Goal: Task Accomplishment & Management: Manage account settings

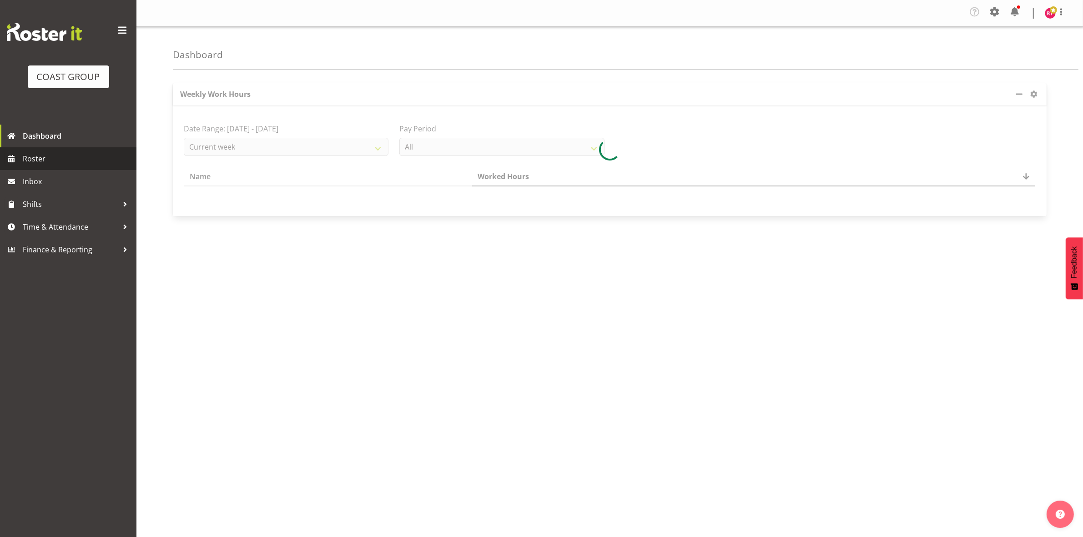
click at [65, 159] on span "Roster" at bounding box center [77, 159] width 109 height 14
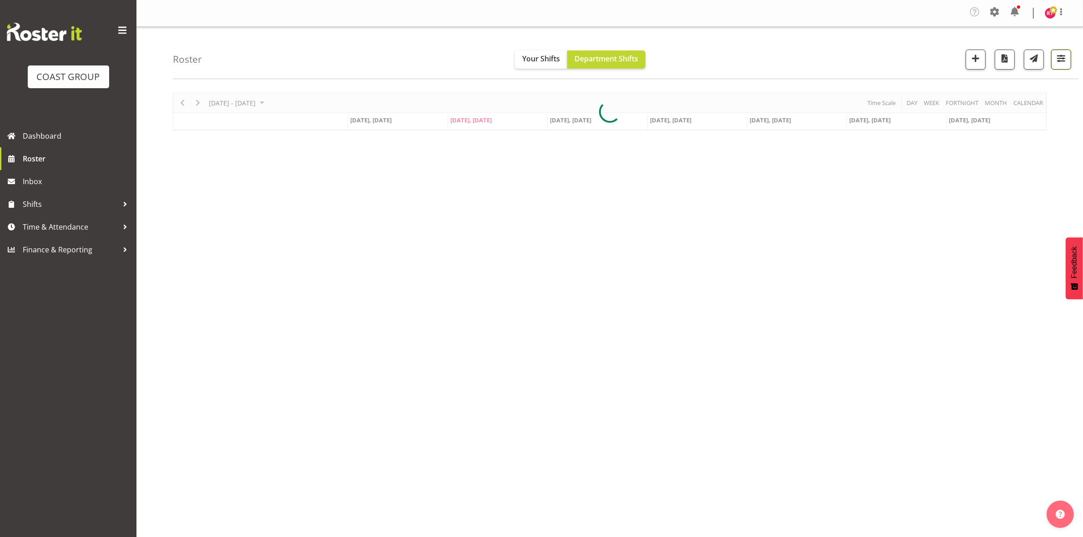
click at [1053, 60] on button "button" at bounding box center [1061, 60] width 20 height 20
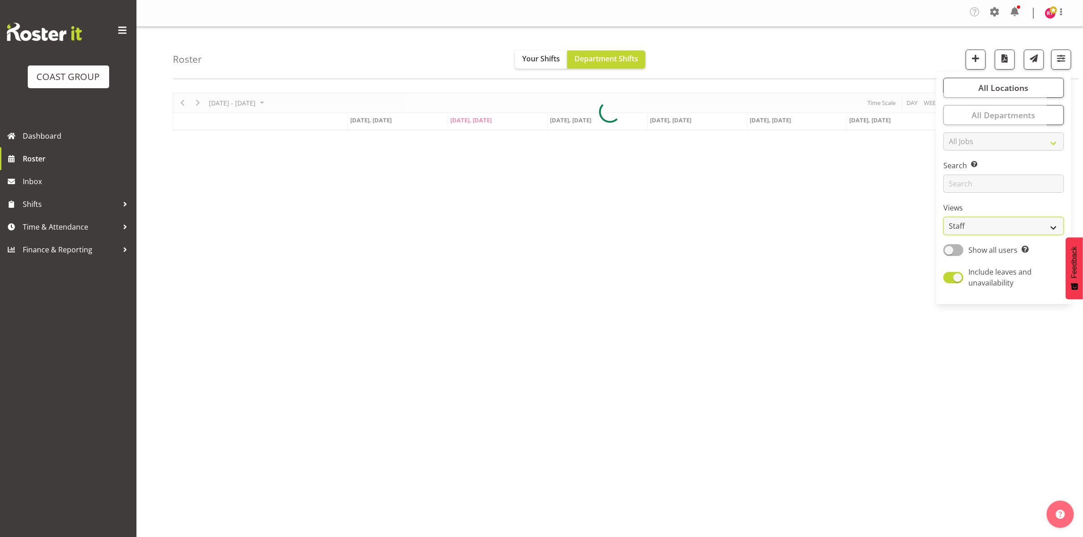
click at [960, 221] on select "Staff Role Shift - Horizontal Shift - Vertical Staff - Location" at bounding box center [1003, 226] width 121 height 18
select select "shift"
click at [944, 217] on select "Staff Role Shift - Horizontal Shift - Vertical Staff - Location" at bounding box center [1003, 226] width 121 height 18
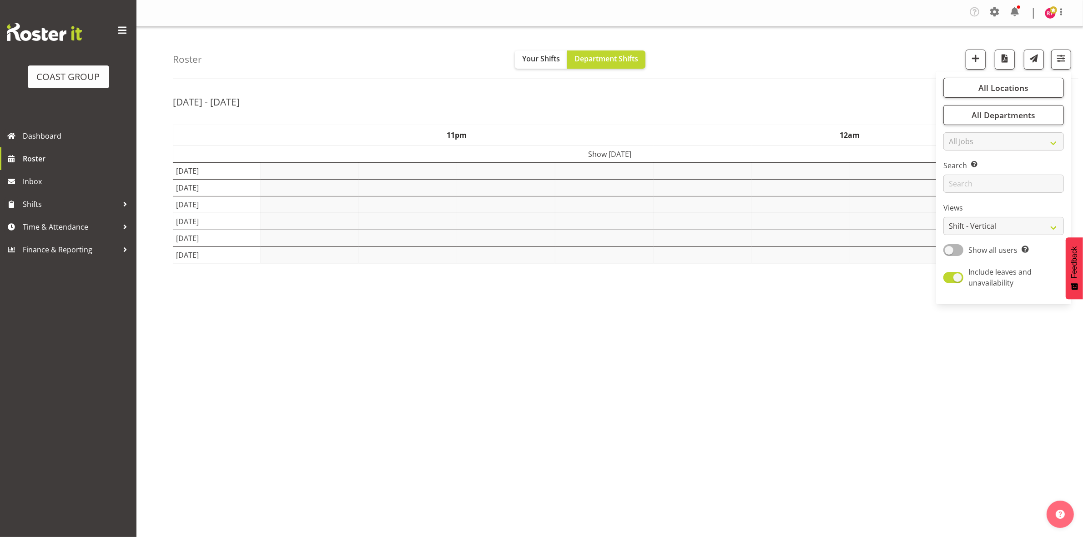
click at [820, 59] on div "Roster Your Shifts Department Shifts All Locations Clear CARLTON EVENTS Carlton…" at bounding box center [625, 53] width 905 height 52
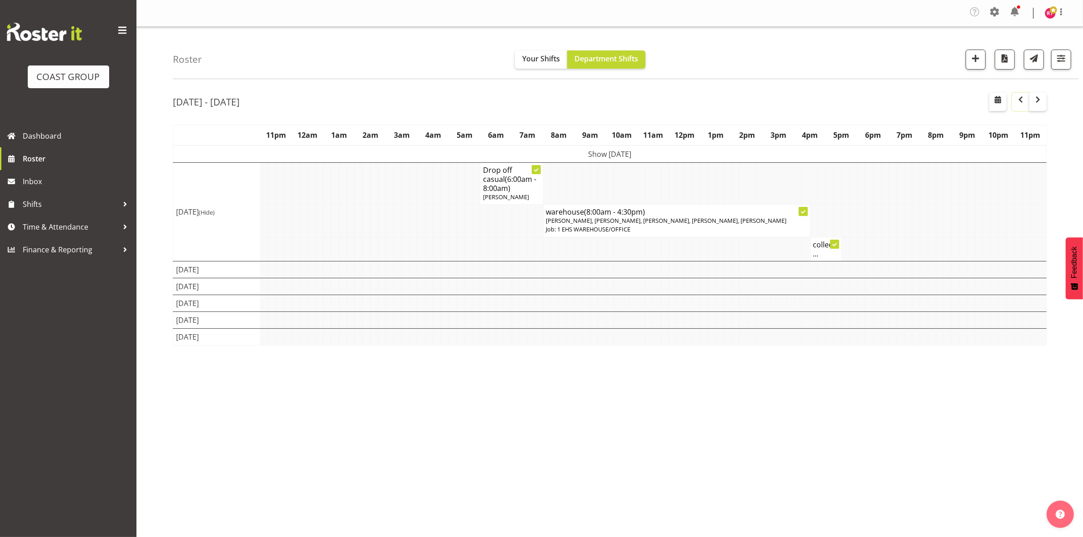
click at [1019, 99] on span "button" at bounding box center [1020, 99] width 11 height 11
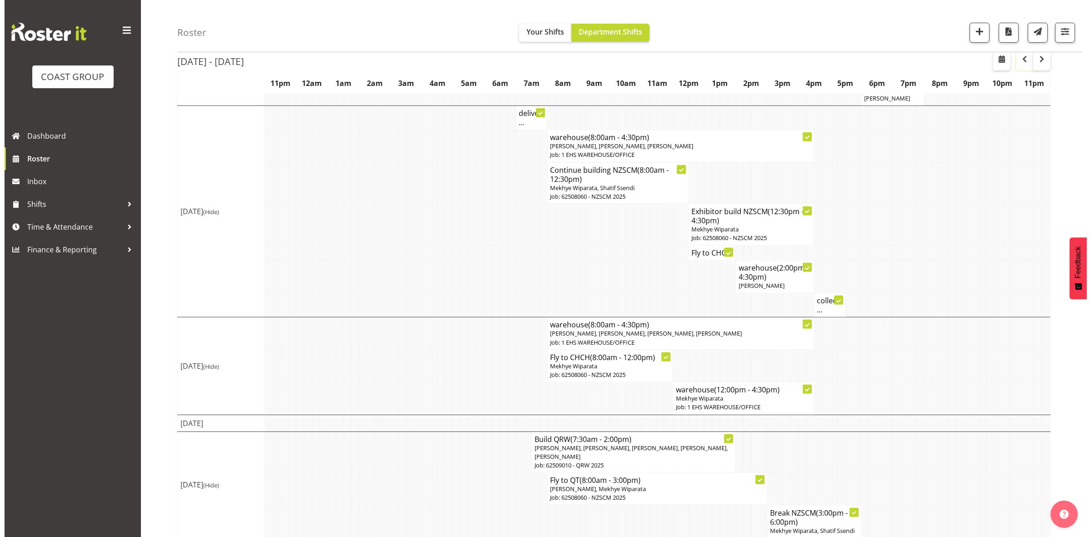
scroll to position [422, 0]
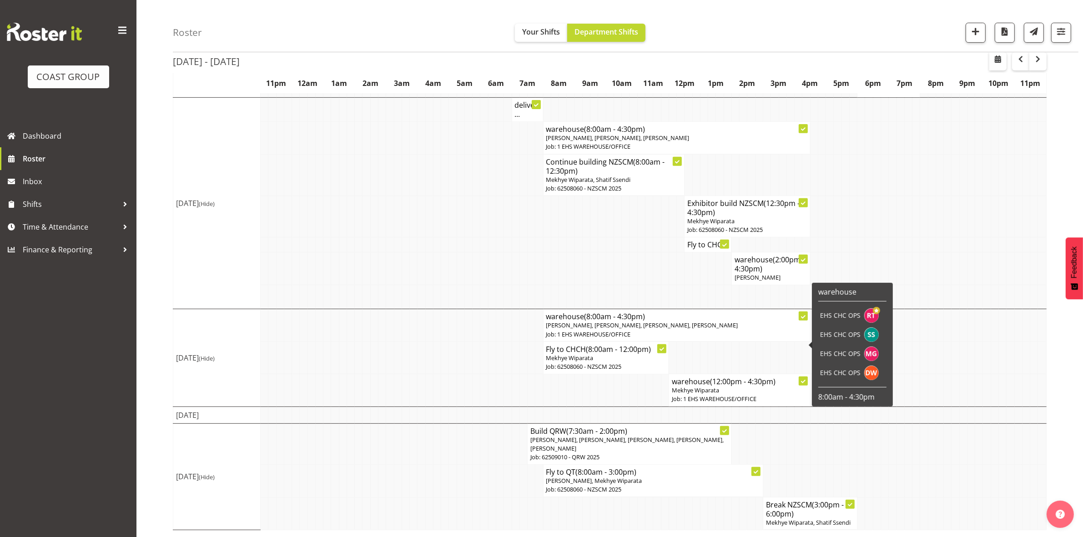
click at [587, 326] on span "Reuben Bowe, Shatif Ssendi, Martin Gorzeman, David Wiseman" at bounding box center [642, 325] width 192 height 8
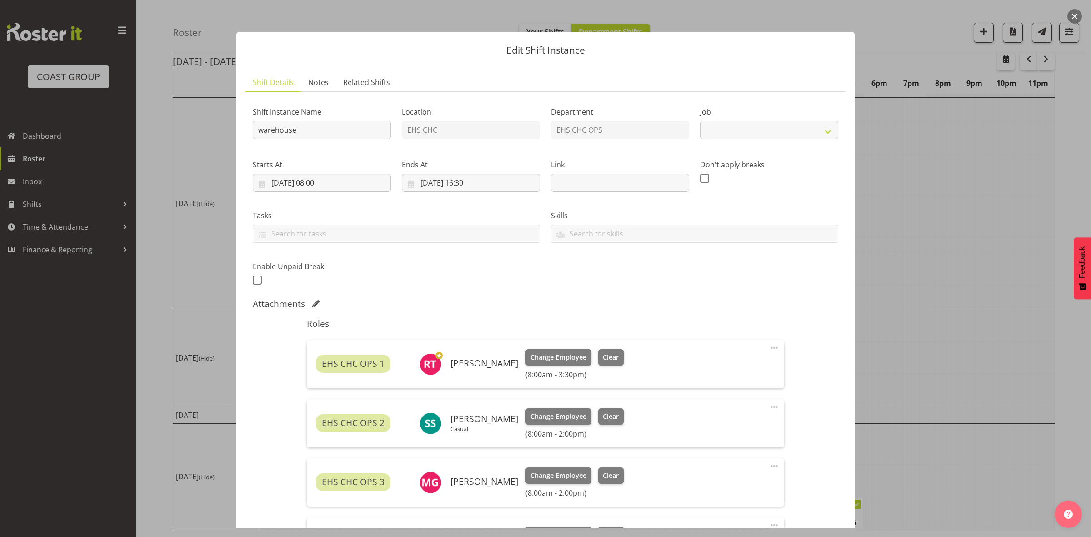
select select "69"
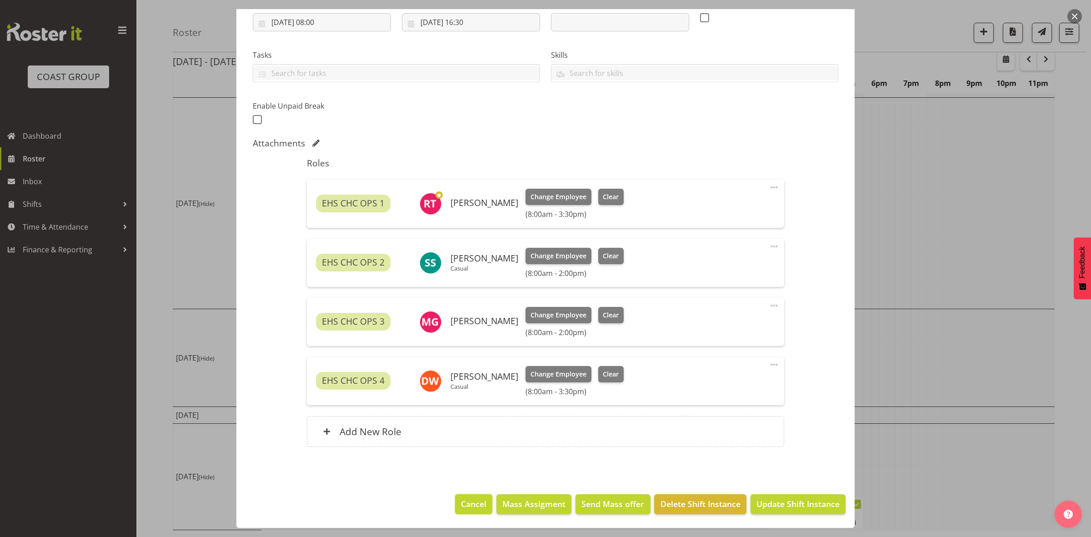
click at [468, 509] on span "Cancel" at bounding box center [473, 504] width 25 height 12
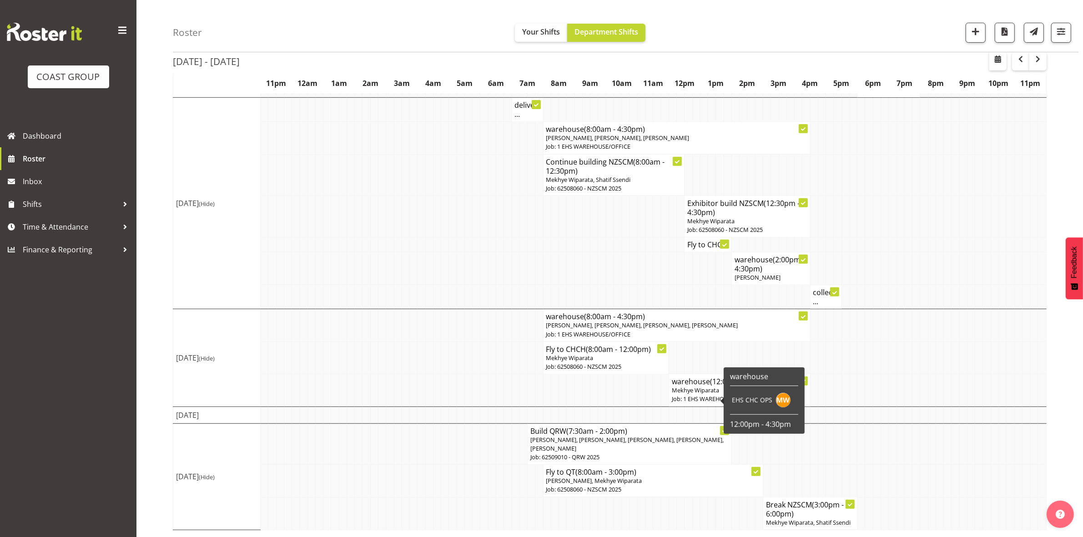
click at [685, 390] on span "Mekhye Wiparata" at bounding box center [695, 390] width 47 height 8
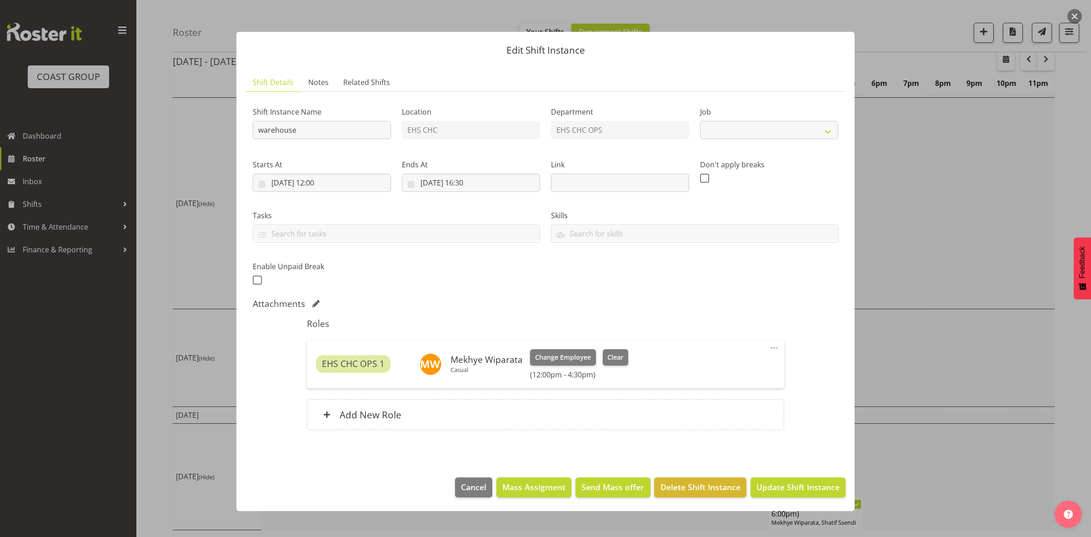
select select "69"
click at [468, 183] on input "29/08/2025, 16:30" at bounding box center [471, 183] width 138 height 18
click at [468, 374] on select "00 01 02 03 04 05 06 07 08 09 10 11 12 13 14 15 16 17 18 19 20 21 22 23" at bounding box center [471, 376] width 20 height 18
select select "15"
click at [461, 367] on select "00 01 02 03 04 05 06 07 08 09 10 11 12 13 14 15 16 17 18 19 20 21 22 23" at bounding box center [471, 376] width 20 height 18
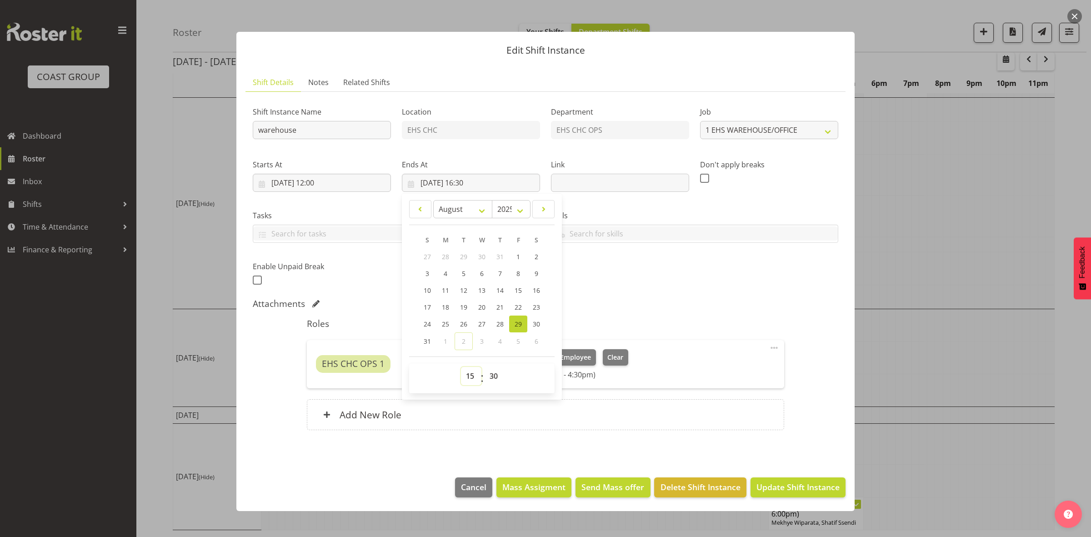
type input "29/08/2025, 15:30"
click at [775, 488] on span "Update Shift Instance" at bounding box center [798, 487] width 83 height 12
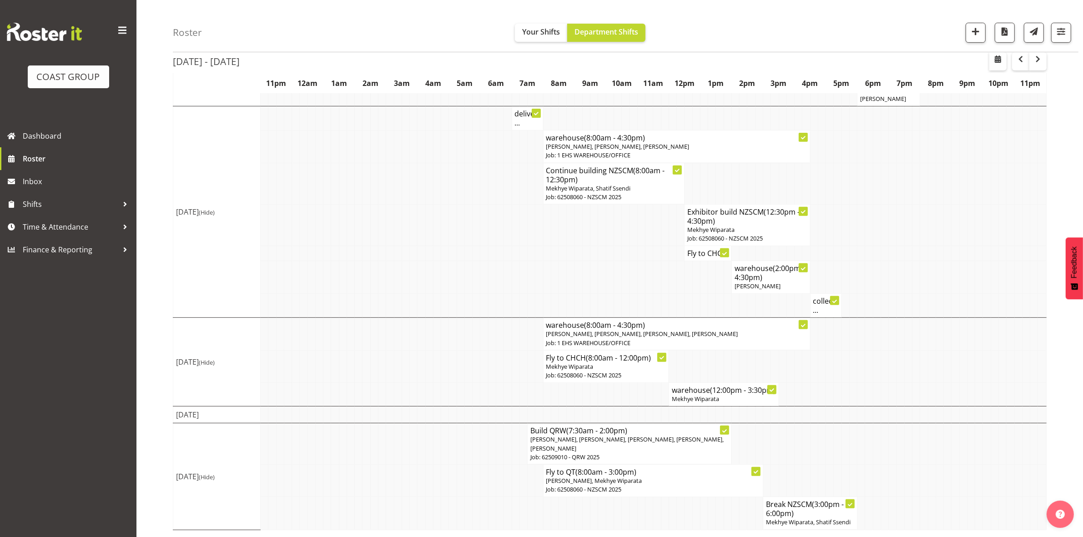
scroll to position [423, 0]
click at [1035, 62] on span "button" at bounding box center [1037, 59] width 11 height 11
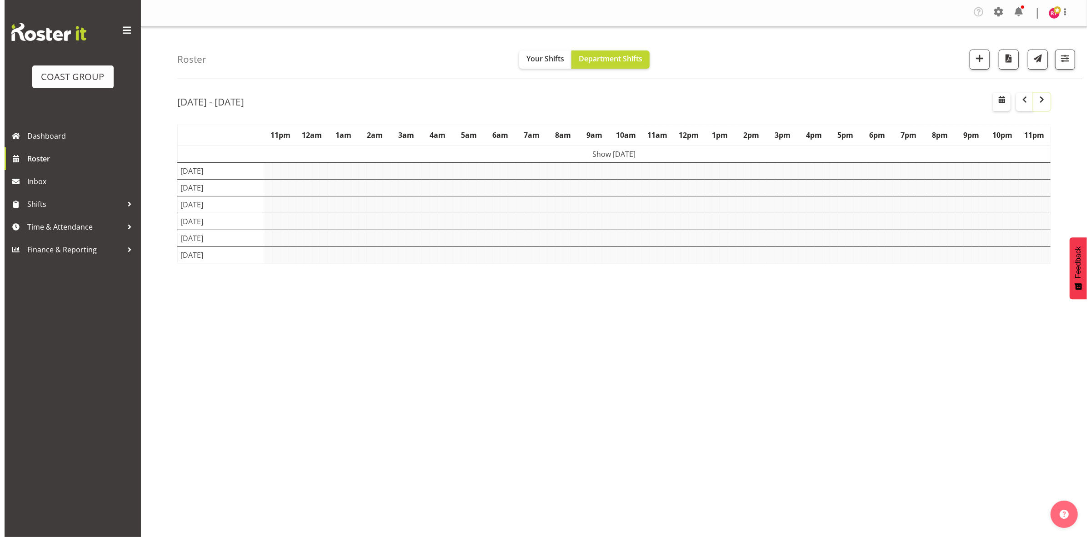
scroll to position [0, 0]
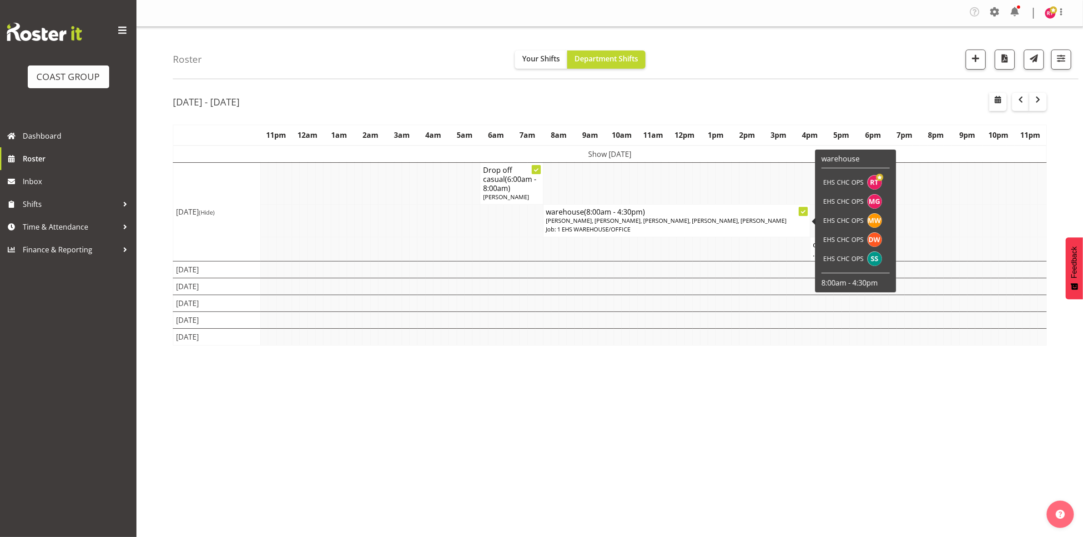
click at [594, 228] on p "Job: 1 EHS WAREHOUSE/OFFICE" at bounding box center [676, 229] width 261 height 9
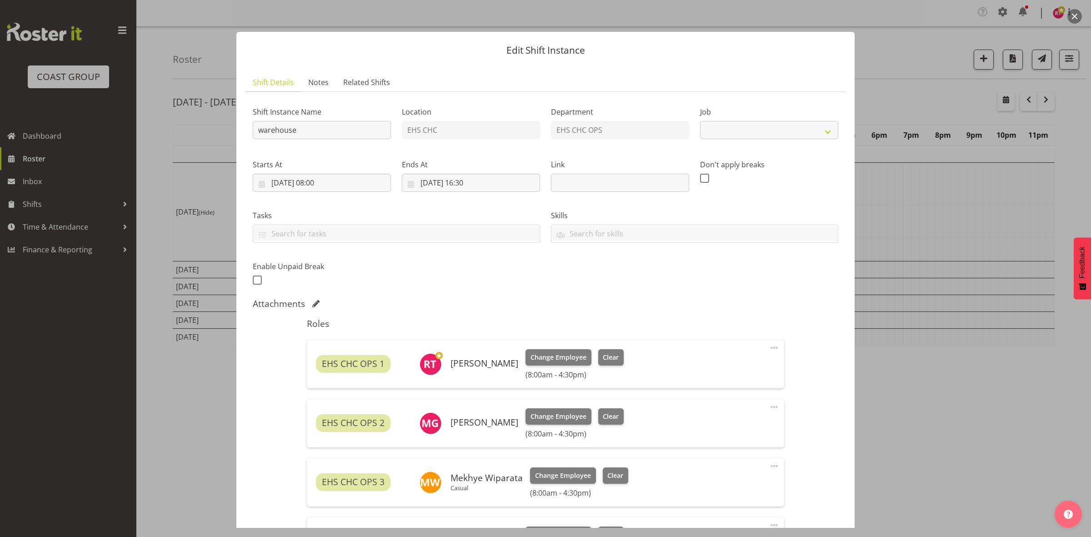
select select "69"
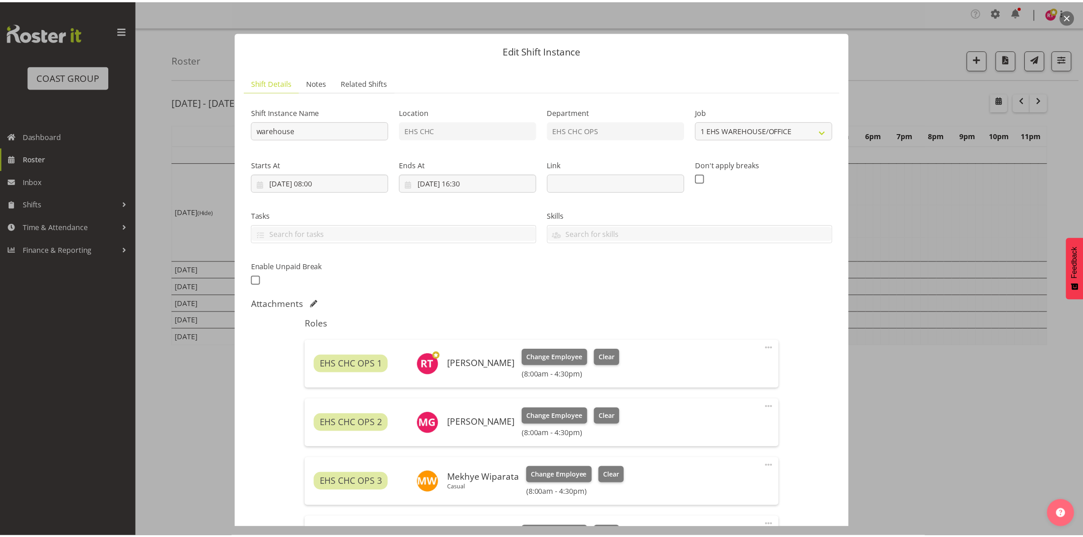
scroll to position [220, 0]
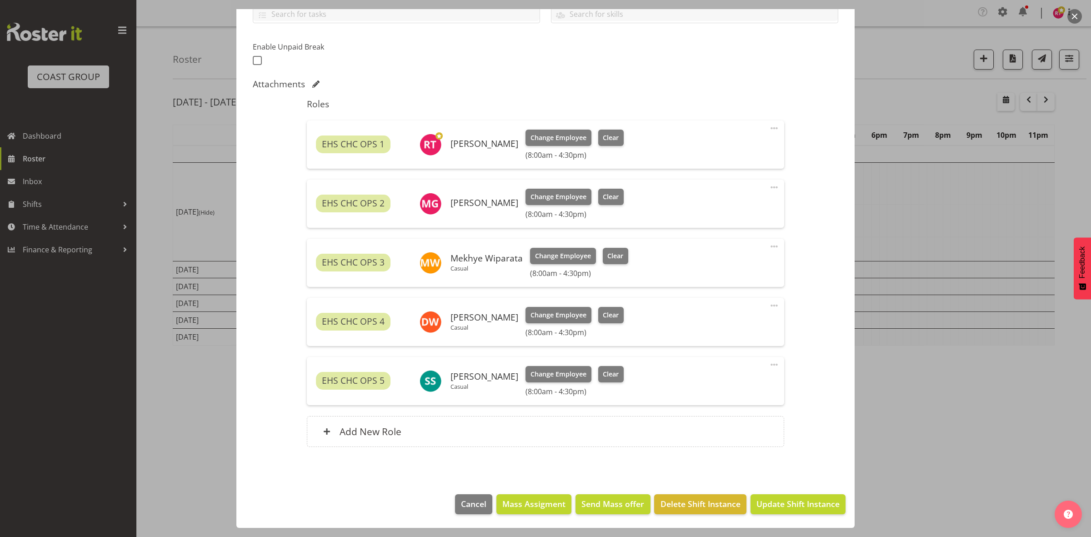
click at [769, 126] on span at bounding box center [774, 128] width 11 height 11
click at [705, 153] on link "Edit" at bounding box center [736, 150] width 87 height 16
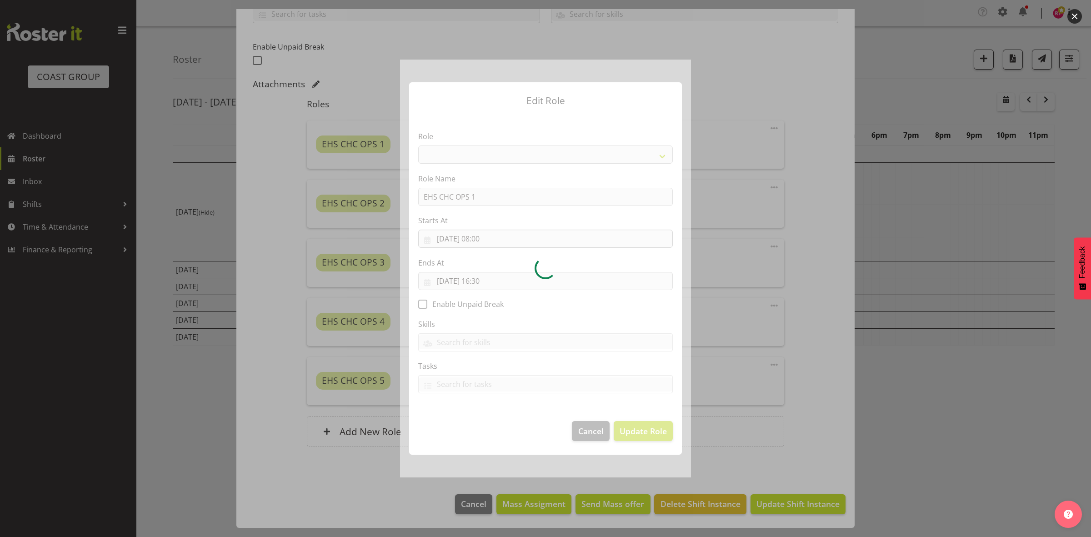
select select "192"
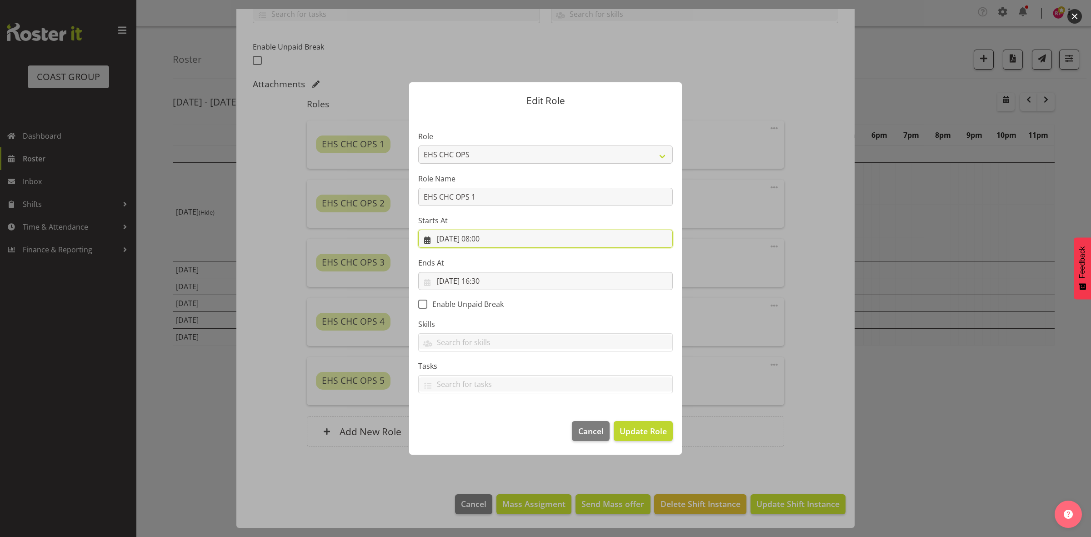
click at [493, 240] on input "02/09/2025, 08:00" at bounding box center [545, 239] width 255 height 18
click at [513, 425] on select "00 01 02 03 04 05 06 07 08 09 10 11 12 13 14 15 16 17 18 19 20 21 22 23 24 25 2…" at bounding box center [514, 432] width 20 height 18
select select "30"
click at [504, 423] on select "00 01 02 03 04 05 06 07 08 09 10 11 12 13 14 15 16 17 18 19 20 21 22 23 24 25 2…" at bounding box center [514, 432] width 20 height 18
type input "02/09/2025, 08:30"
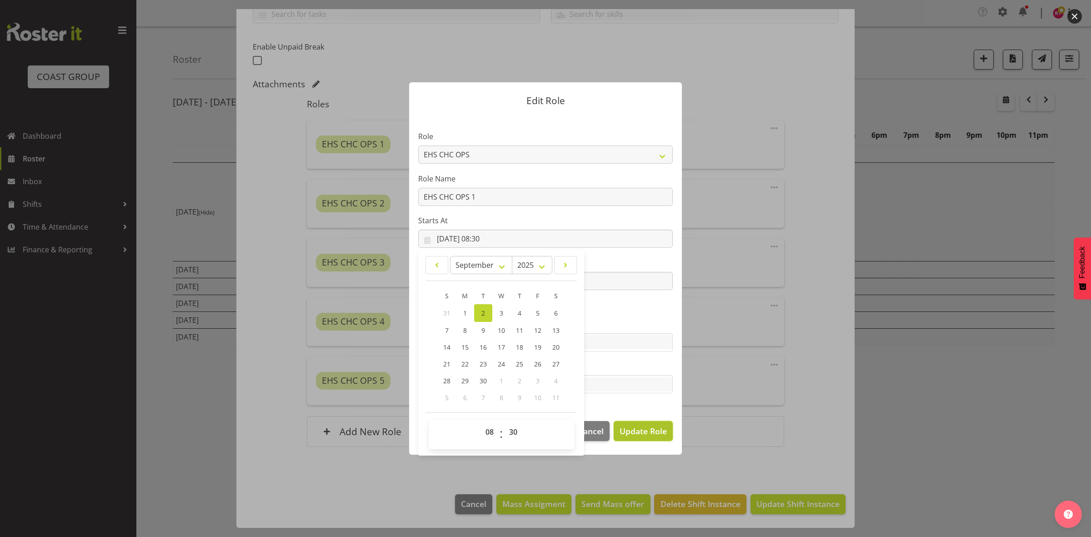
click at [638, 427] on span "Update Role" at bounding box center [643, 431] width 47 height 12
select select
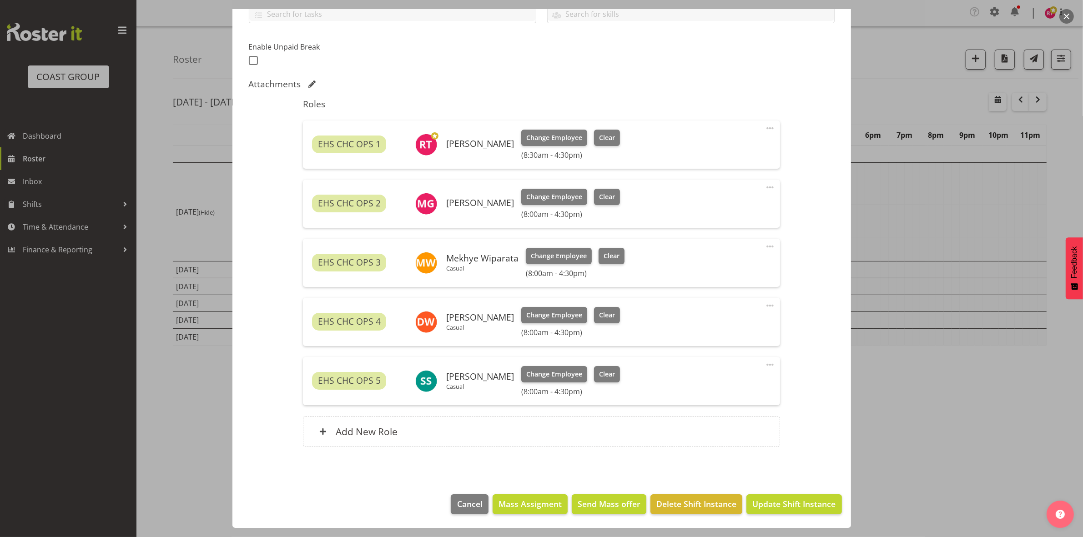
click at [764, 185] on span at bounding box center [769, 187] width 11 height 11
click at [723, 214] on link "Edit" at bounding box center [731, 209] width 87 height 16
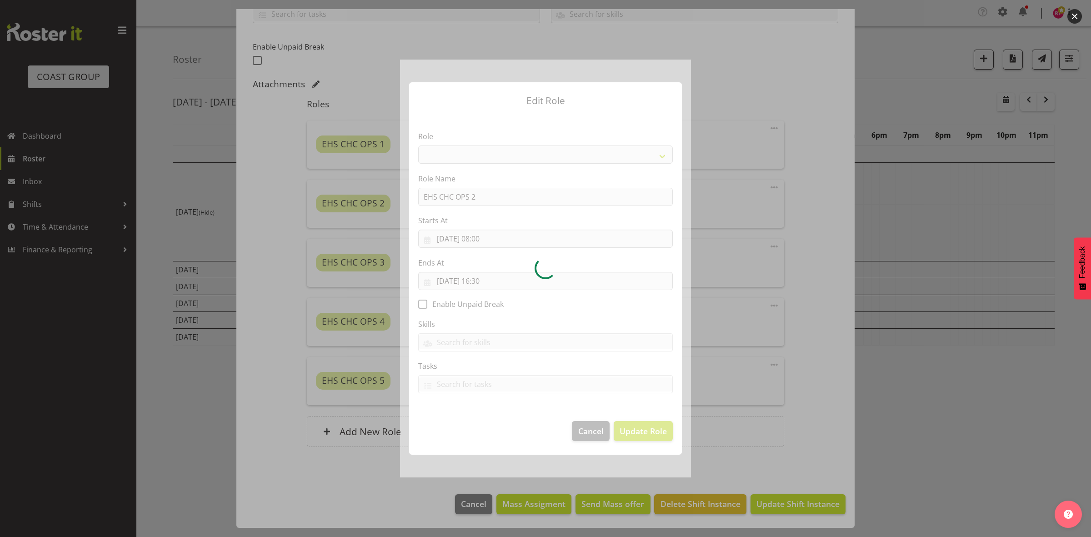
select select "192"
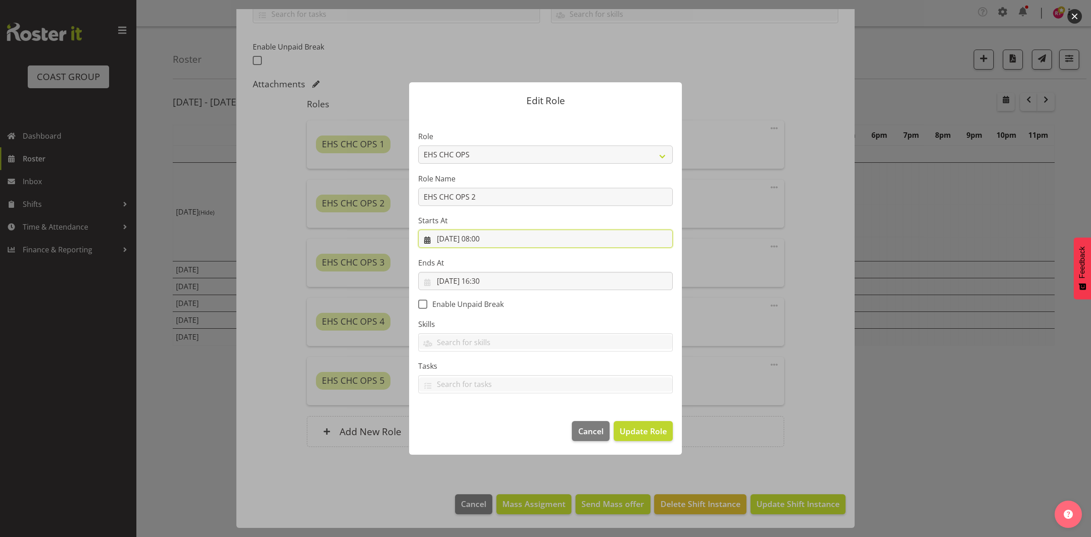
click at [483, 238] on input "02/09/2025, 08:00" at bounding box center [545, 239] width 255 height 18
click at [489, 432] on select "00 01 02 03 04 05 06 07 08 09 10 11 12 13 14 15 16 17 18 19 20 21 22 23" at bounding box center [491, 432] width 20 height 18
select select "9"
click at [481, 423] on select "00 01 02 03 04 05 06 07 08 09 10 11 12 13 14 15 16 17 18 19 20 21 22 23" at bounding box center [491, 432] width 20 height 18
type input "02/09/2025, 09:00"
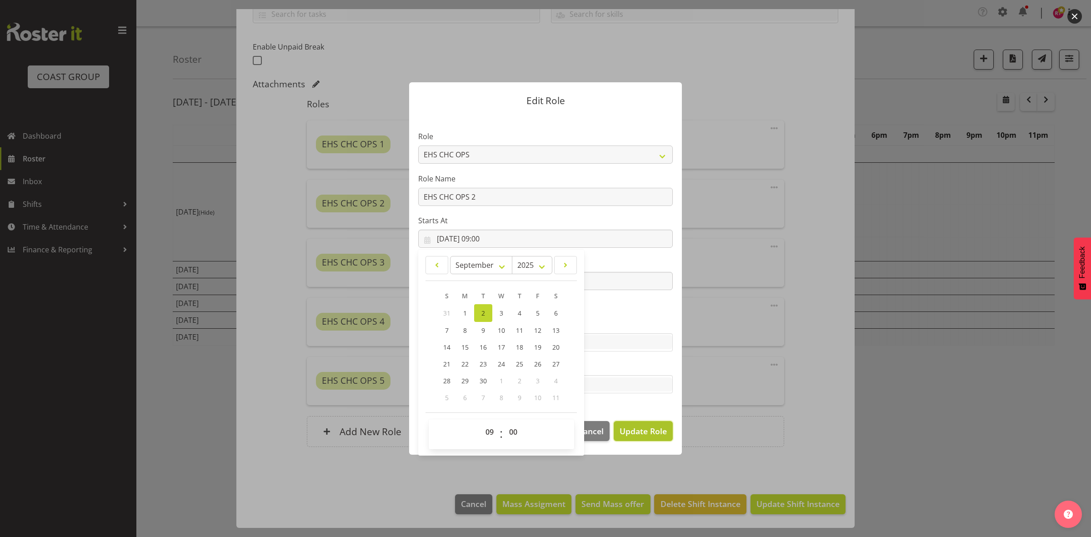
click at [622, 427] on span "Update Role" at bounding box center [643, 431] width 47 height 12
select select
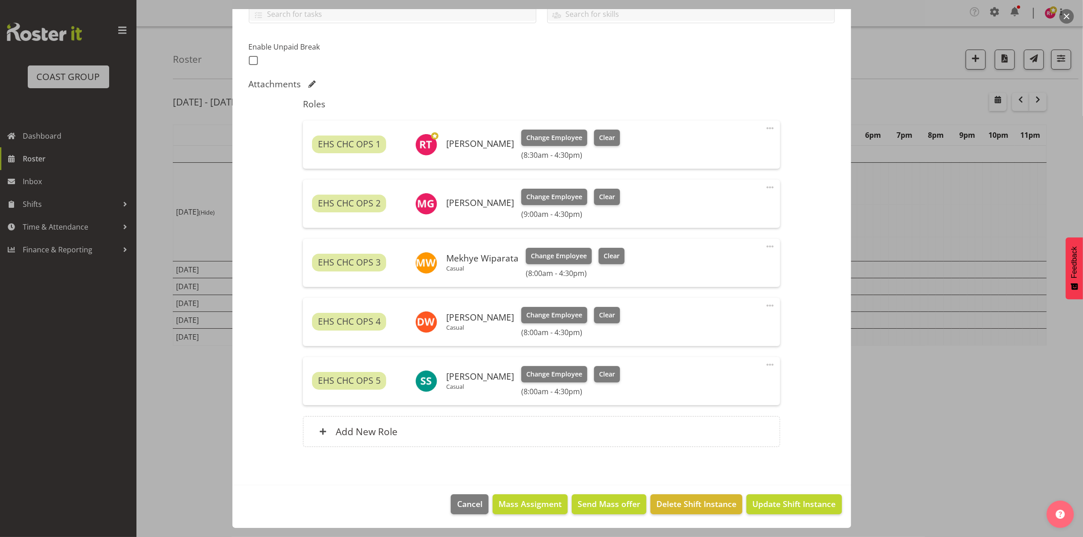
click at [764, 246] on span at bounding box center [769, 246] width 11 height 11
click at [718, 267] on link "Edit" at bounding box center [731, 268] width 87 height 16
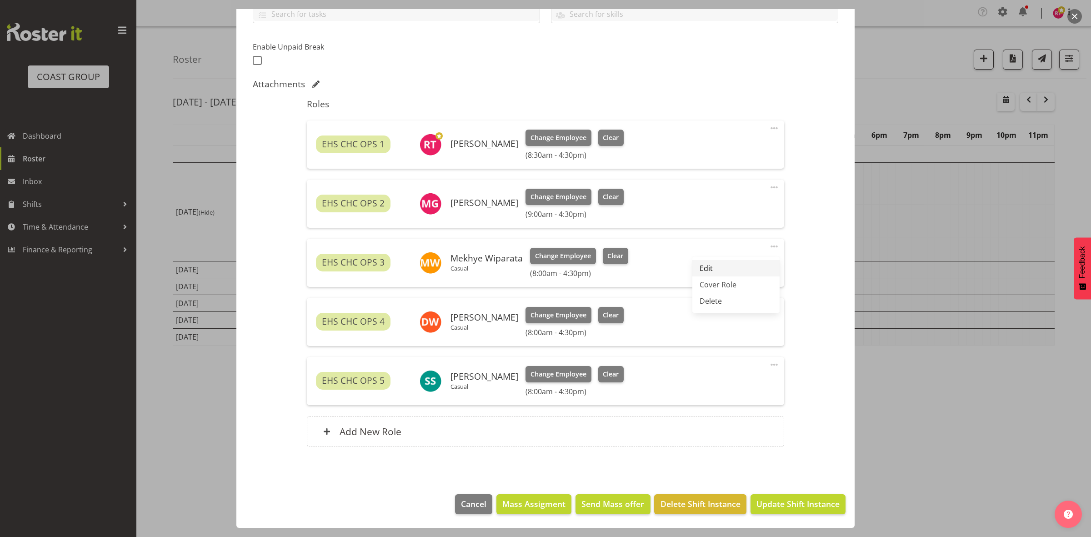
select select "8"
select select "2025"
select select "8"
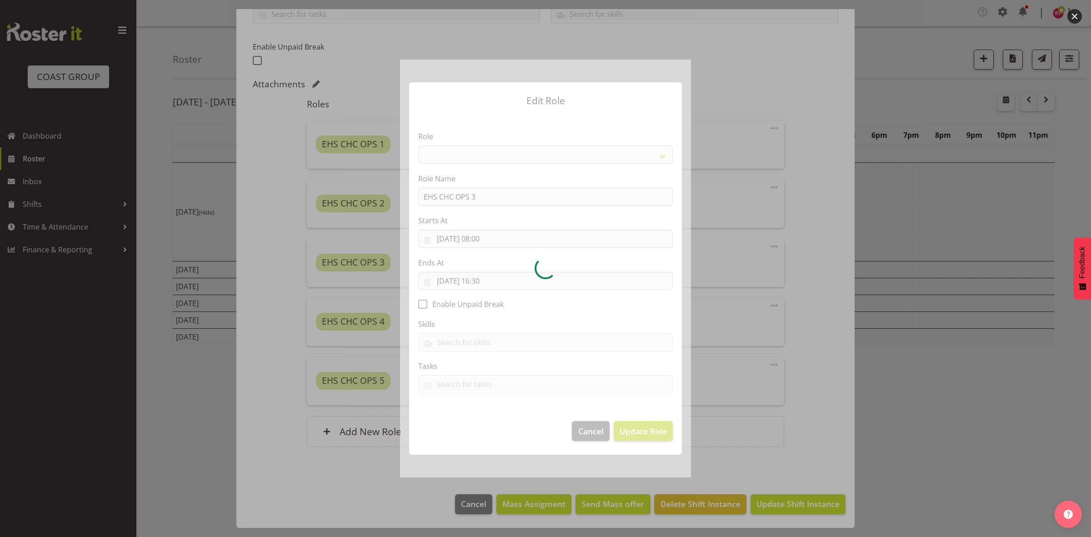
select select "192"
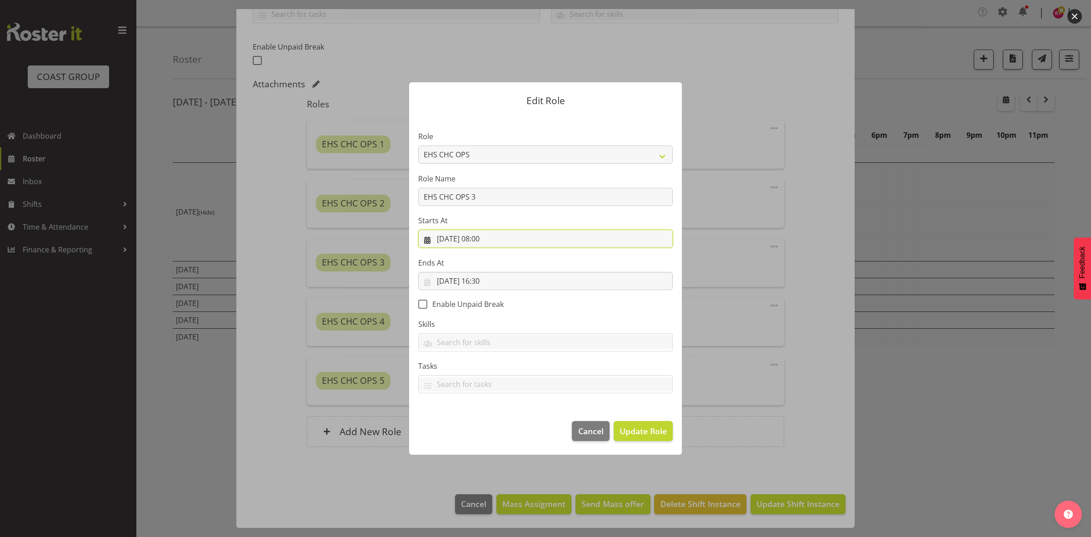
click at [493, 240] on input "02/09/2025, 08:00" at bounding box center [545, 239] width 255 height 18
click at [515, 428] on select "00 01 02 03 04 05 06 07 08 09 10 11 12 13 14 15 16 17 18 19 20 21 22 23 24 25 2…" at bounding box center [514, 432] width 20 height 18
select select "30"
click at [504, 423] on select "00 01 02 03 04 05 06 07 08 09 10 11 12 13 14 15 16 17 18 19 20 21 22 23 24 25 2…" at bounding box center [514, 432] width 20 height 18
type input "02/09/2025, 08:30"
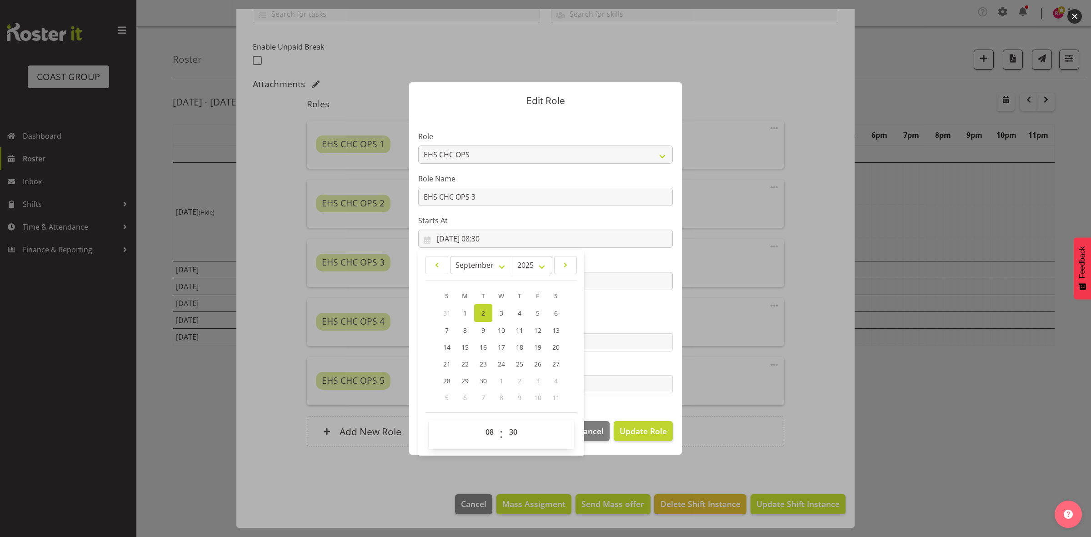
click at [642, 443] on footer "Cancel Update Role" at bounding box center [545, 433] width 273 height 43
click at [638, 428] on span "Update Role" at bounding box center [643, 431] width 47 height 12
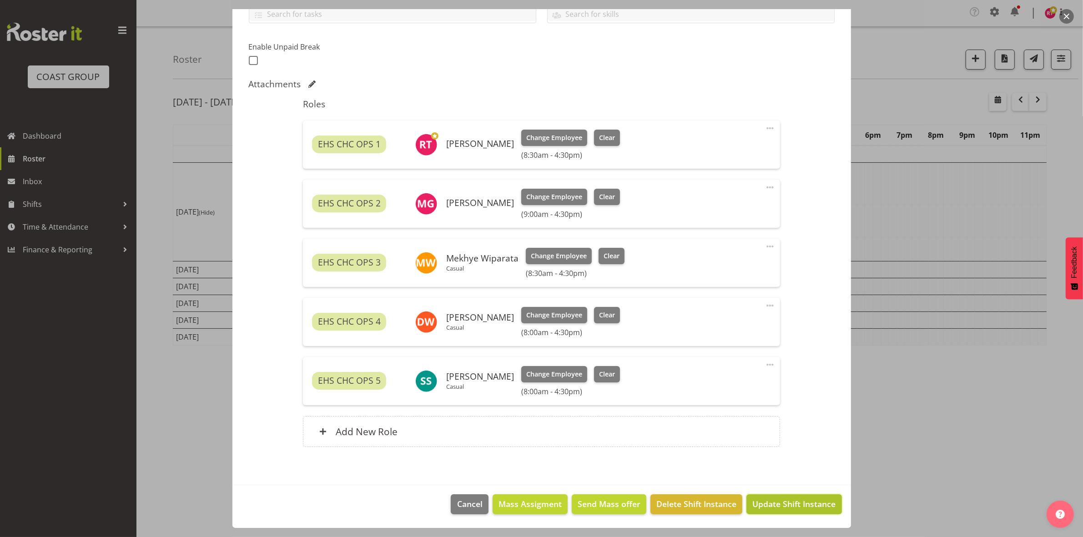
click at [757, 502] on span "Update Shift Instance" at bounding box center [793, 504] width 83 height 12
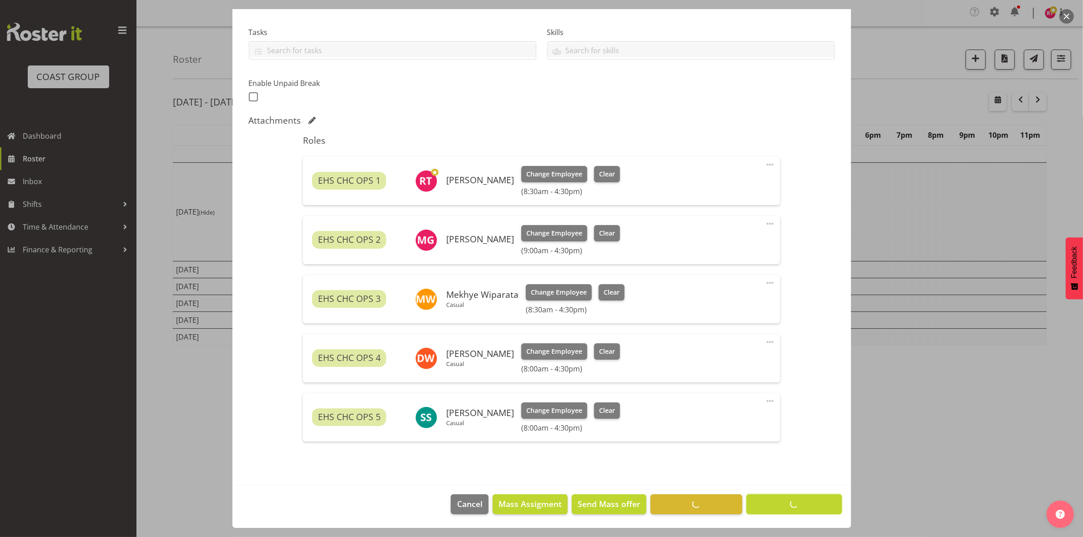
scroll to position [183, 0]
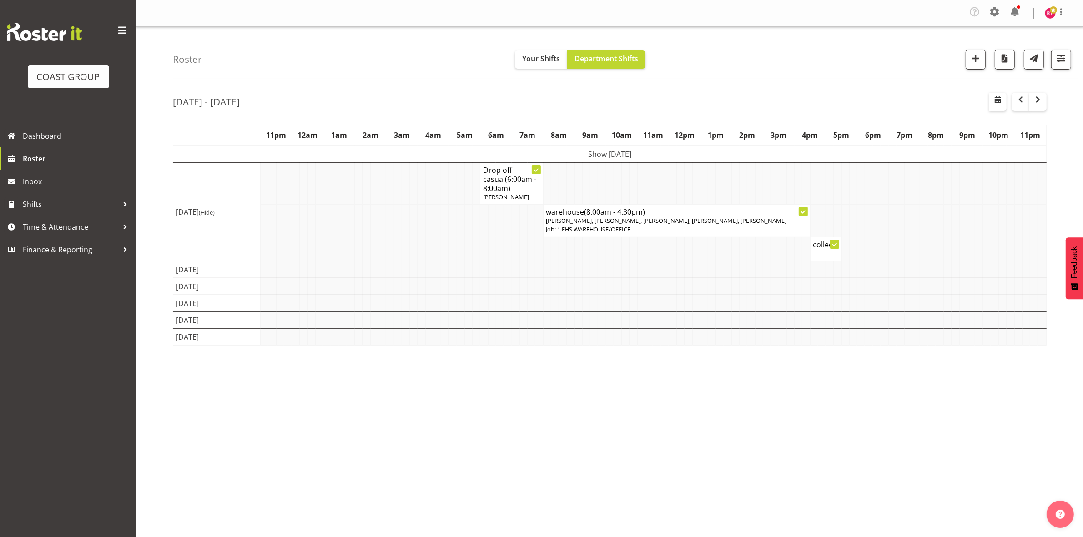
click at [614, 155] on td "Show Mon 1st Sep 2025" at bounding box center [609, 154] width 873 height 17
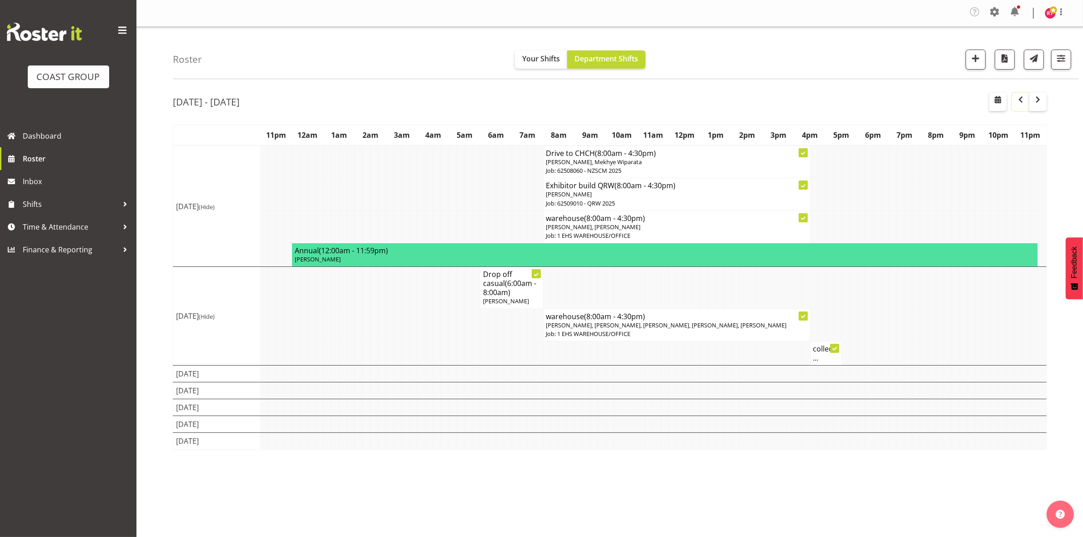
click at [1017, 103] on span "button" at bounding box center [1020, 99] width 11 height 11
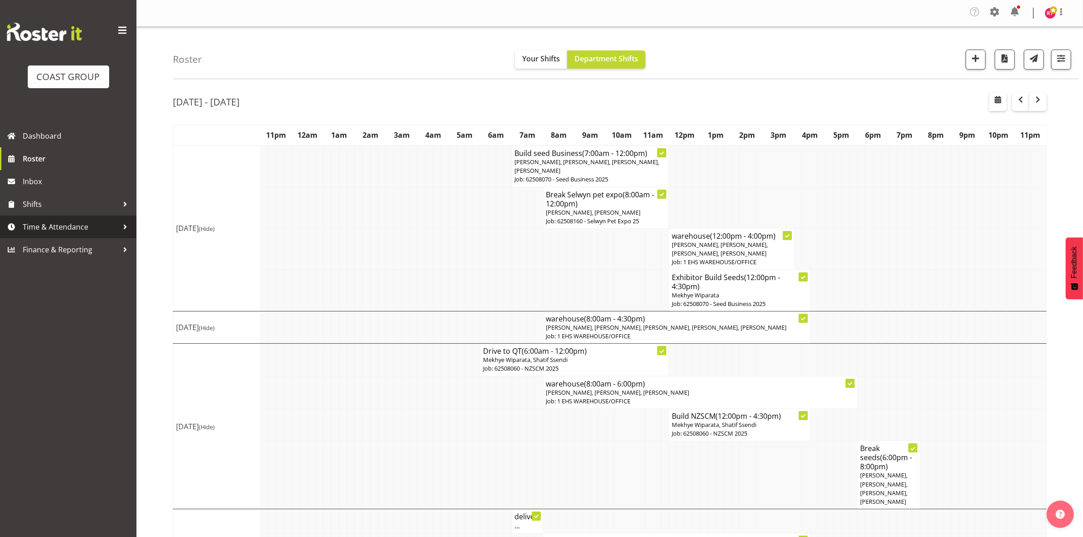
click at [45, 219] on link "Time & Attendance" at bounding box center [68, 227] width 136 height 23
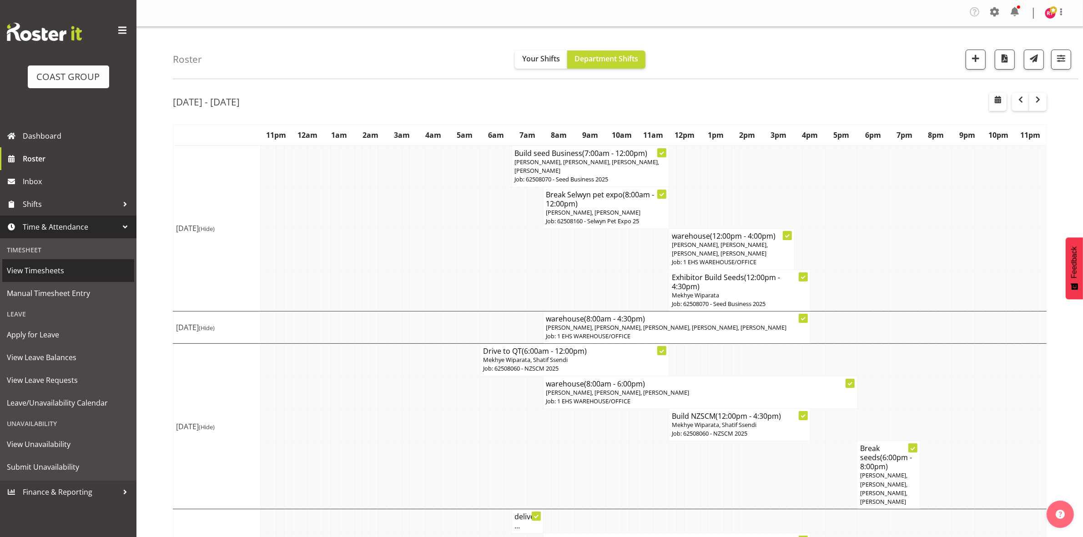
click at [45, 267] on span "View Timesheets" at bounding box center [68, 271] width 123 height 14
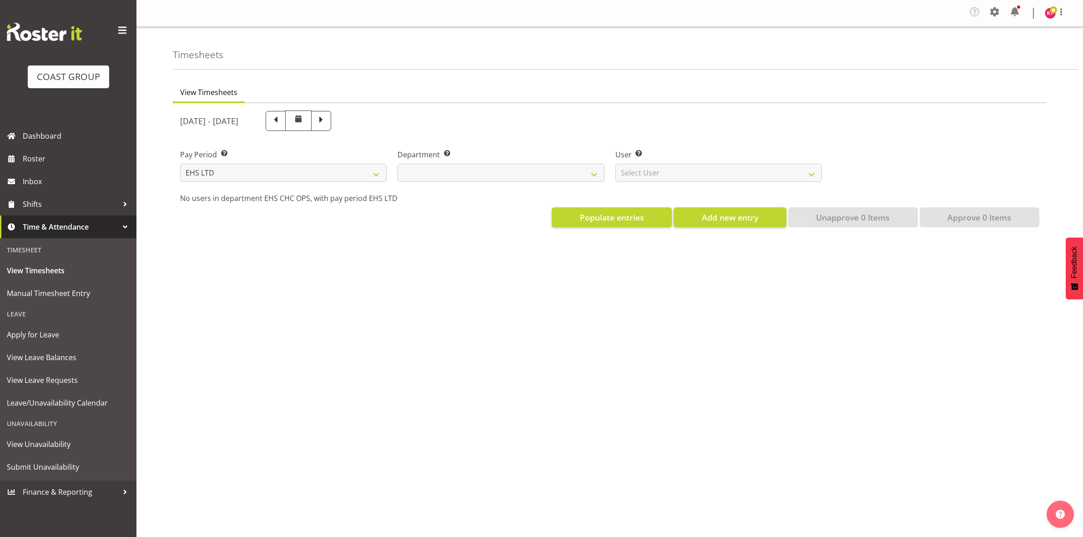
select select "7"
select select
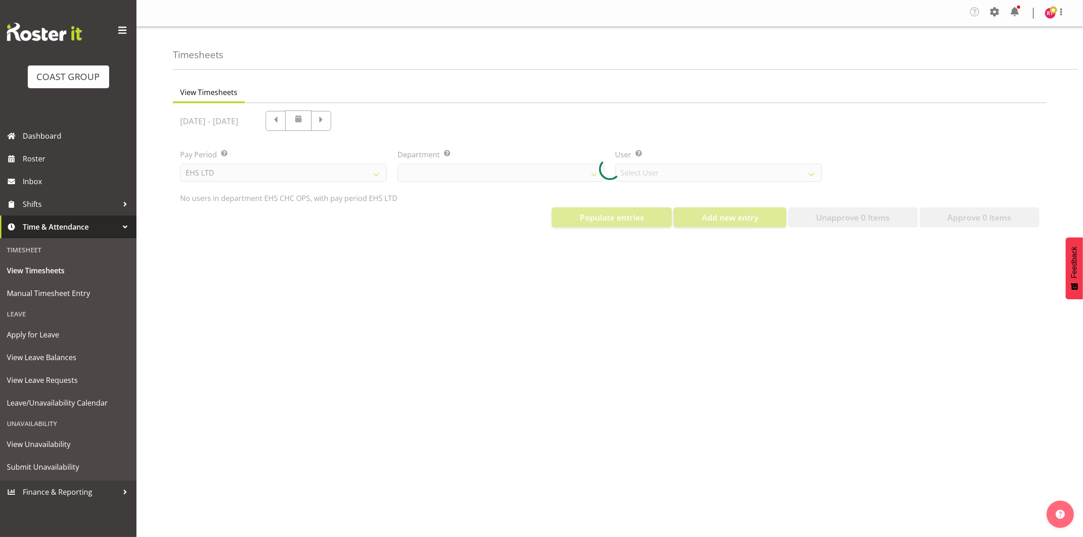
select select "11515"
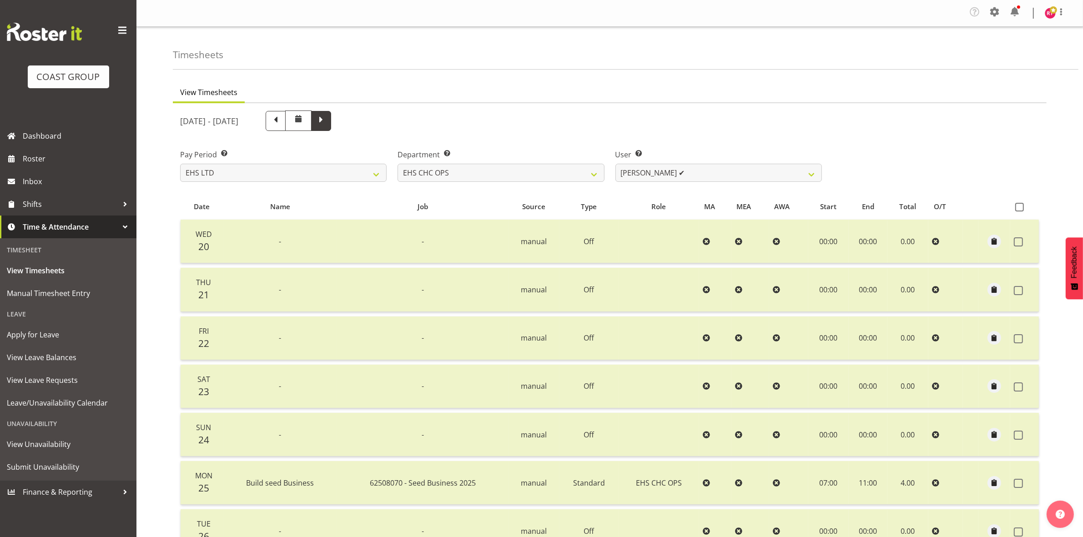
click at [327, 115] on span at bounding box center [321, 120] width 12 height 12
select select
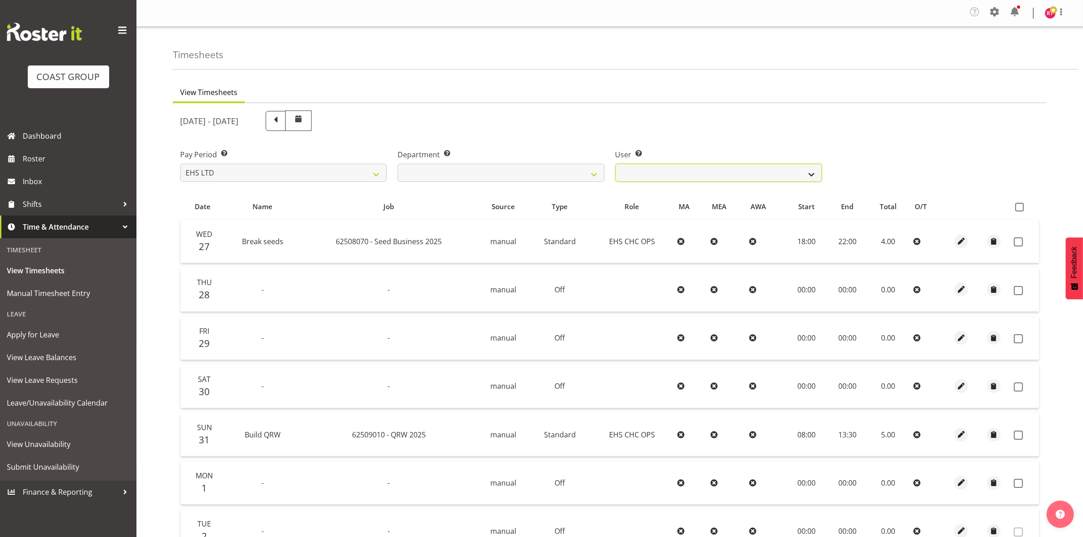
click at [750, 171] on select "Aminio Fonongaloa-Lolohea ❌ David Wiseman ❌ George Unsworth ❌ Keegan Thomas ❌ M…" at bounding box center [718, 173] width 206 height 18
select select "11514"
click at [615, 164] on select "Aminio Fonongaloa-Lolohea ❌ David Wiseman ❌ George Unsworth ❌ Keegan Thomas ❌ M…" at bounding box center [718, 173] width 206 height 18
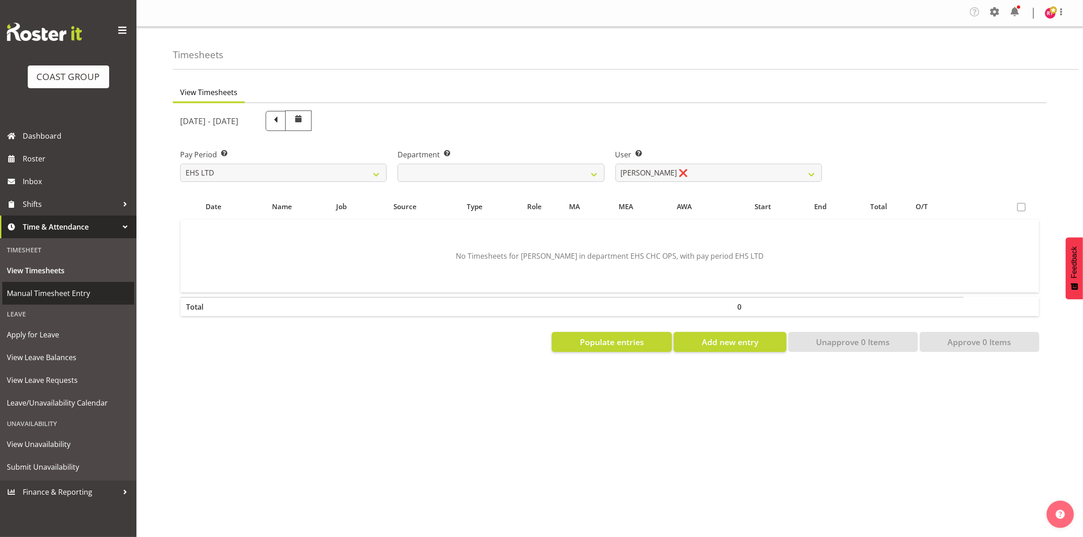
click at [57, 292] on span "Manual Timesheet Entry" at bounding box center [68, 294] width 123 height 14
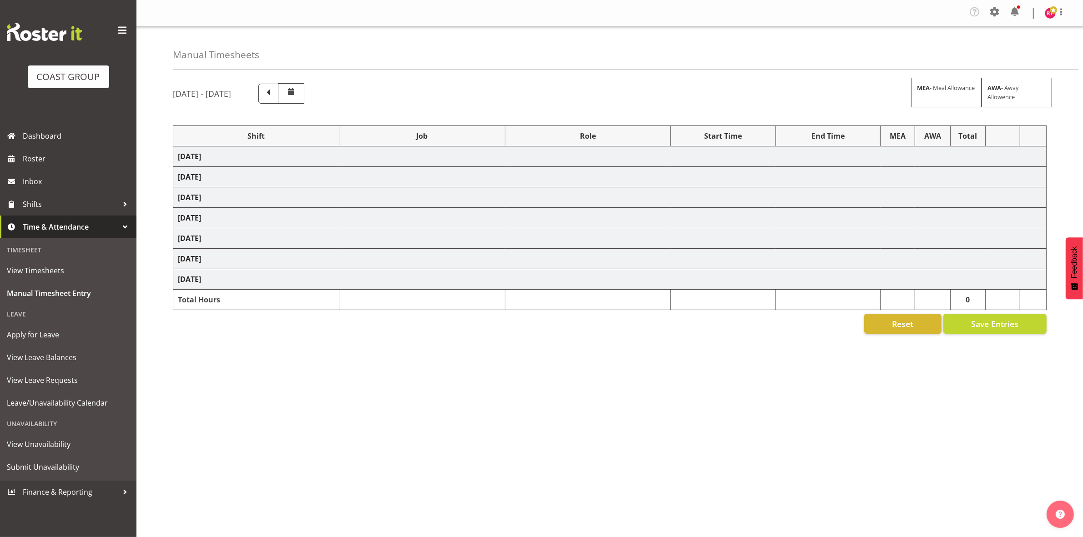
select select "81170"
select select "69"
select select "81173"
select select "9299"
select select "81176"
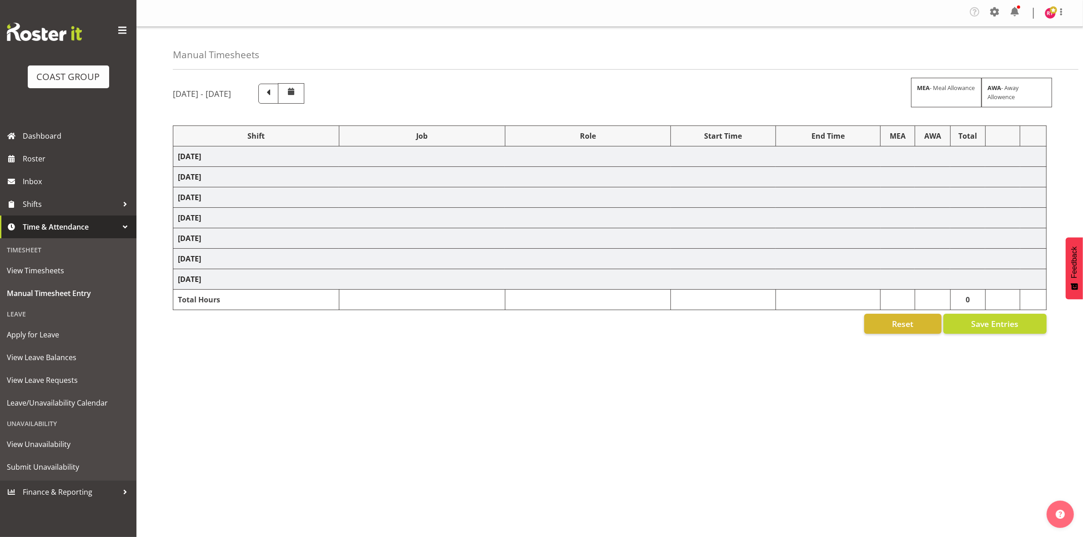
select select "69"
select select "81182"
select select "69"
select select "81185"
select select "9062"
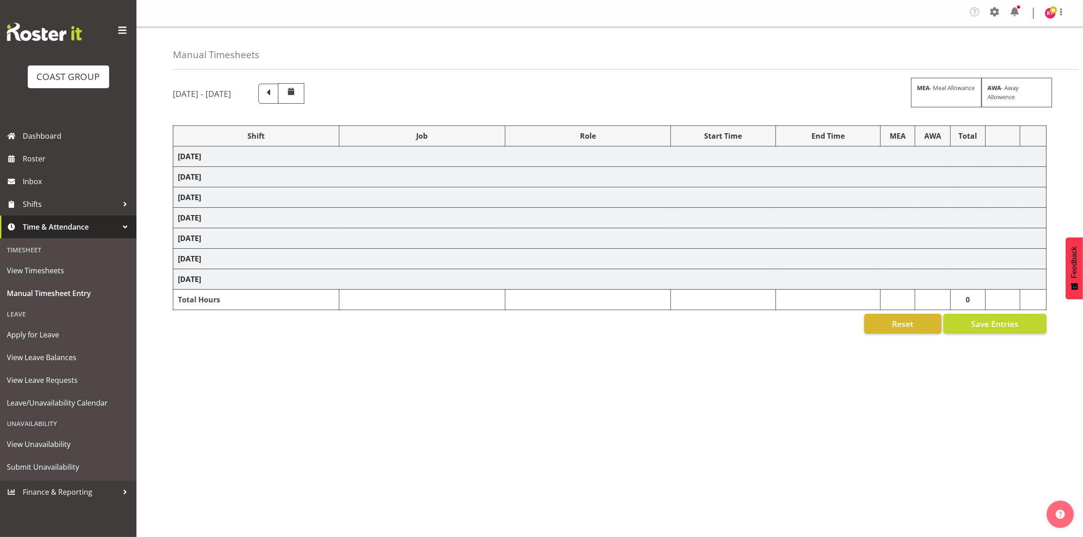
select select "81192"
select select "69"
select select "81194"
select select "69"
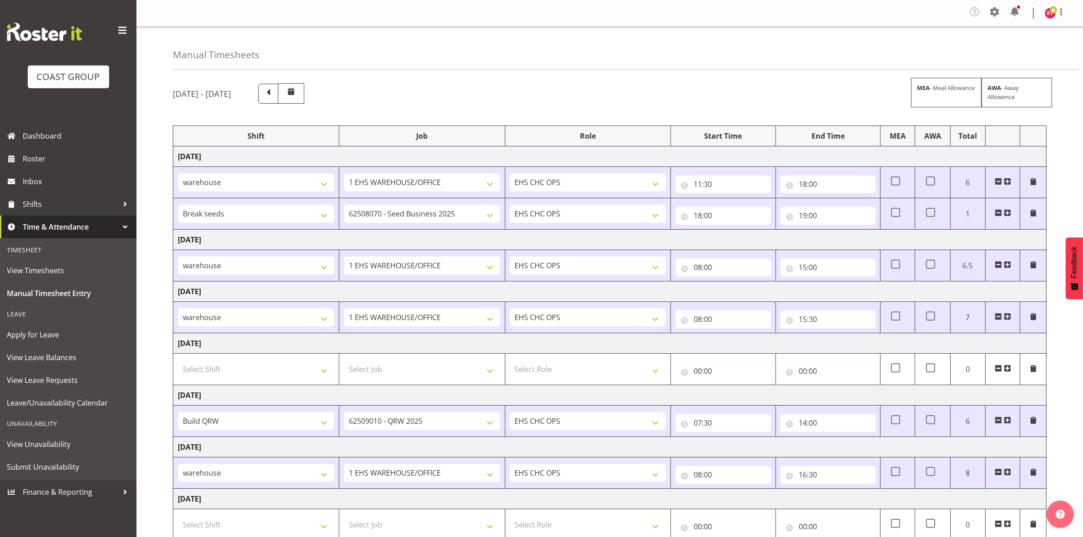
scroll to position [97, 0]
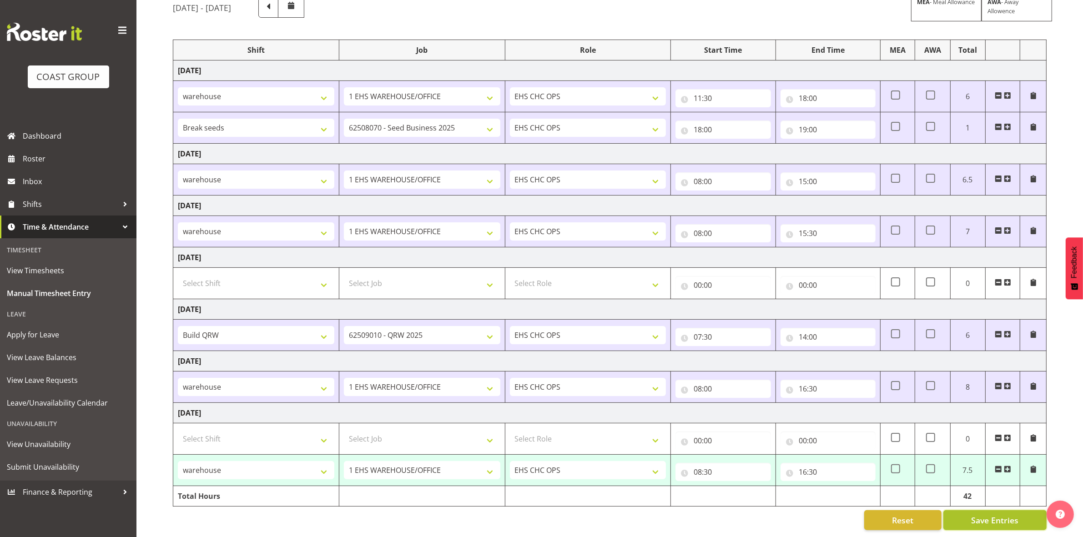
click at [993, 514] on span "Save Entries" at bounding box center [994, 520] width 47 height 12
select select "81194"
select select "69"
type input "08:30"
type input "16:30"
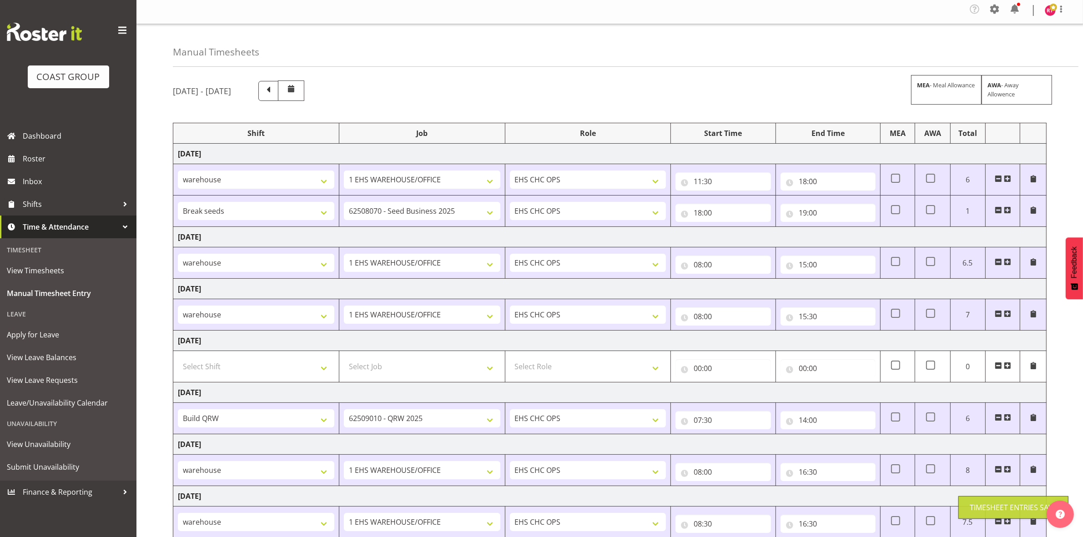
scroll to position [0, 0]
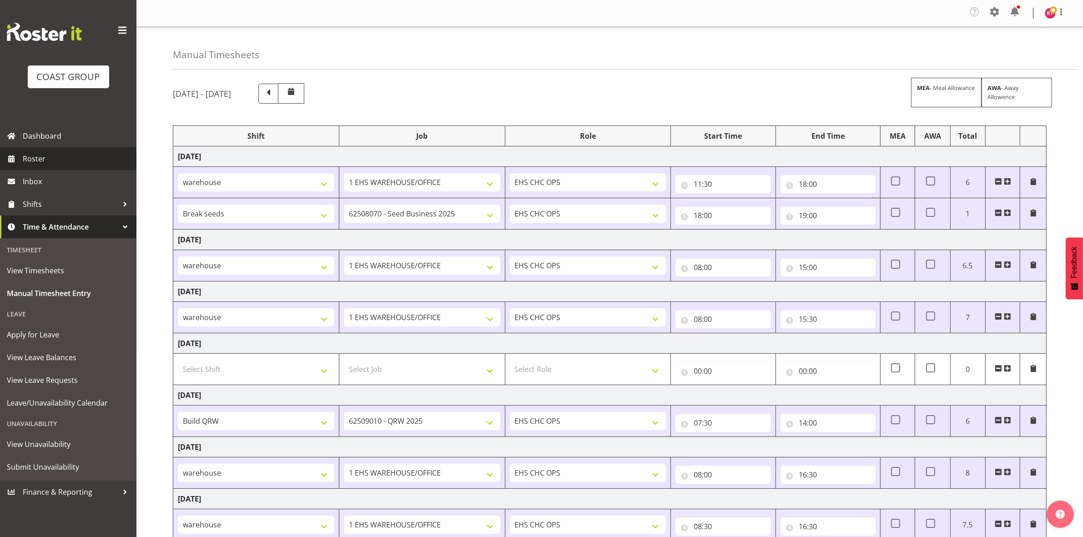
click at [37, 157] on span "Roster" at bounding box center [77, 159] width 109 height 14
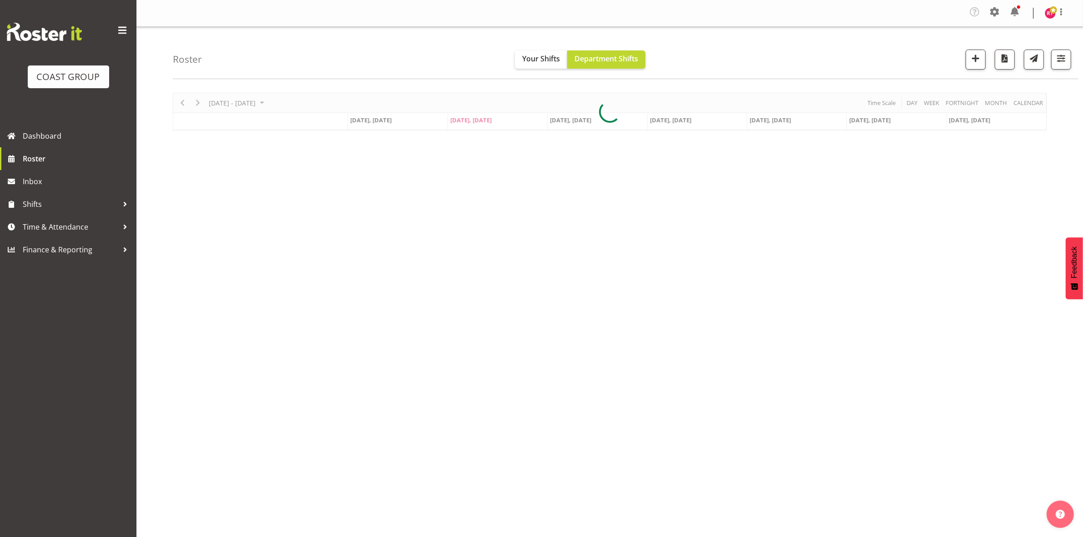
click at [1050, 15] on img at bounding box center [1050, 13] width 11 height 11
click at [1018, 45] on link "Log Out" at bounding box center [1022, 50] width 87 height 16
